Goal: Task Accomplishment & Management: Use online tool/utility

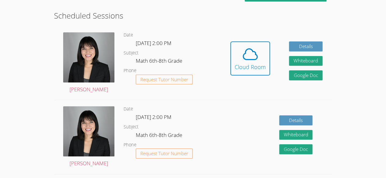
scroll to position [151, 0]
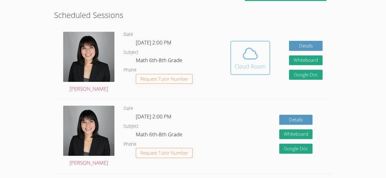
click at [251, 49] on icon at bounding box center [250, 53] width 14 height 11
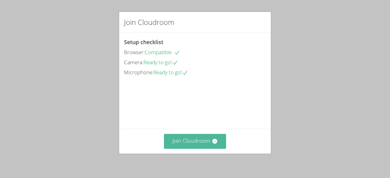
click at [211, 138] on button "Join Cloudroom" at bounding box center [195, 141] width 63 height 15
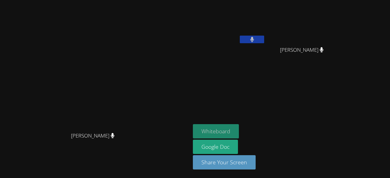
click at [235, 129] on button "Whiteboard" at bounding box center [216, 131] width 46 height 14
click at [259, 42] on button at bounding box center [252, 40] width 24 height 8
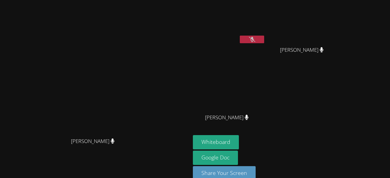
click at [247, 39] on button at bounding box center [252, 40] width 24 height 8
click at [248, 40] on button at bounding box center [252, 40] width 24 height 8
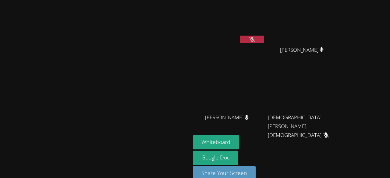
click at [256, 40] on icon at bounding box center [252, 39] width 6 height 5
click at [254, 40] on icon at bounding box center [252, 39] width 4 height 5
click at [264, 43] on button at bounding box center [252, 40] width 24 height 8
click at [264, 38] on button at bounding box center [252, 40] width 24 height 8
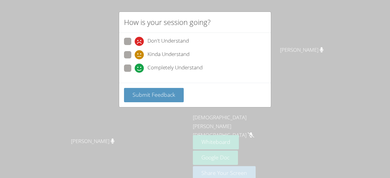
click at [135, 73] on span at bounding box center [135, 73] width 0 height 0
click at [135, 67] on input "Completely Understand" at bounding box center [137, 67] width 5 height 5
radio input "true"
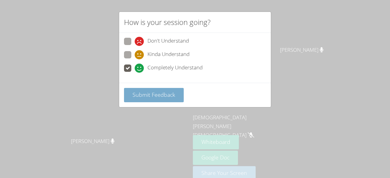
click at [141, 95] on span "Submit Feedback" at bounding box center [154, 94] width 43 height 7
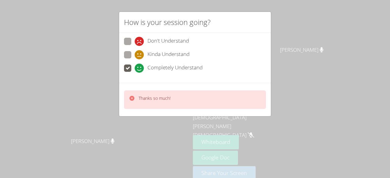
click at [165, 95] on p "Thanks so much!" at bounding box center [155, 98] width 32 height 6
